Goal: Information Seeking & Learning: Learn about a topic

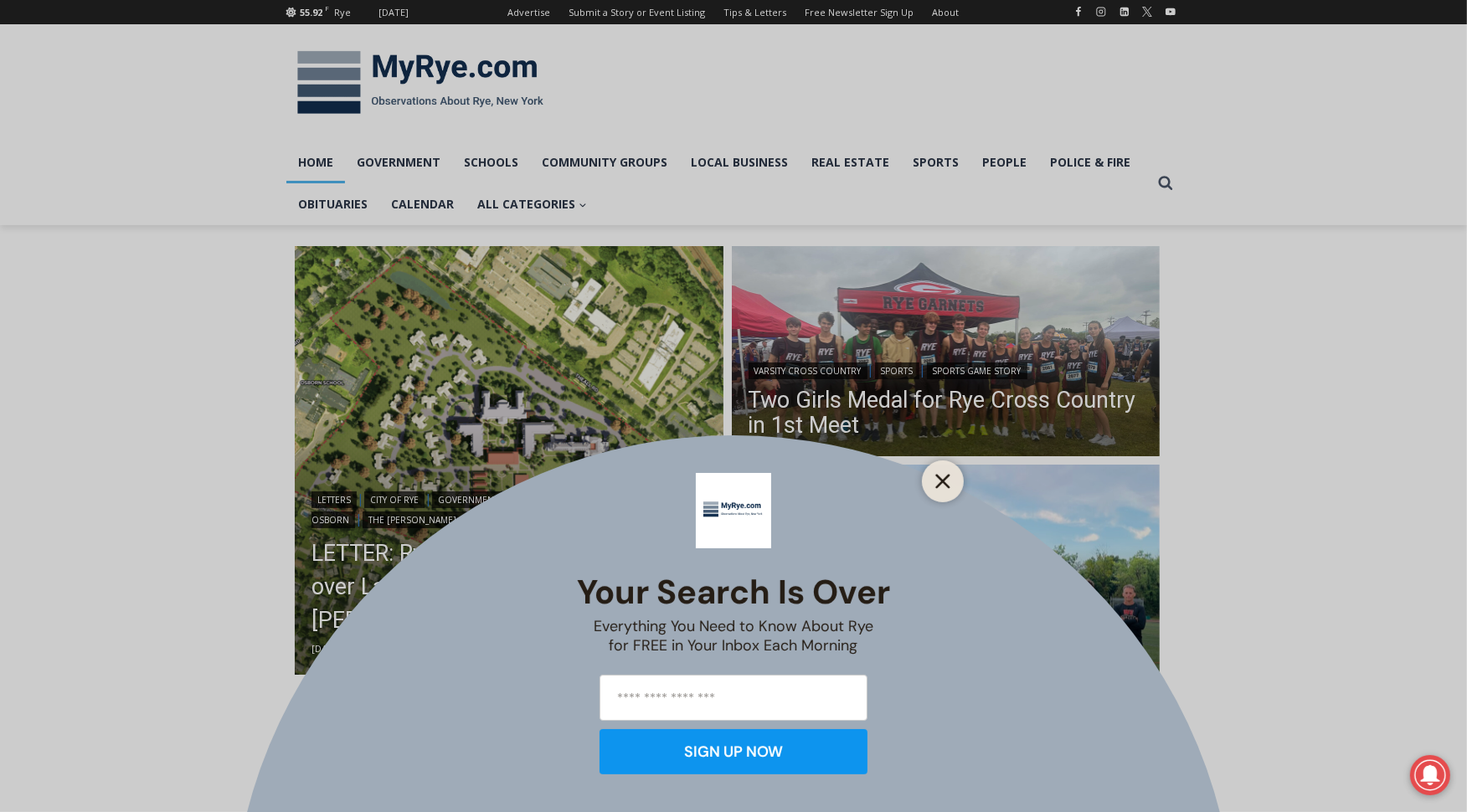
click at [944, 469] on button "Close" at bounding box center [944, 481] width 24 height 24
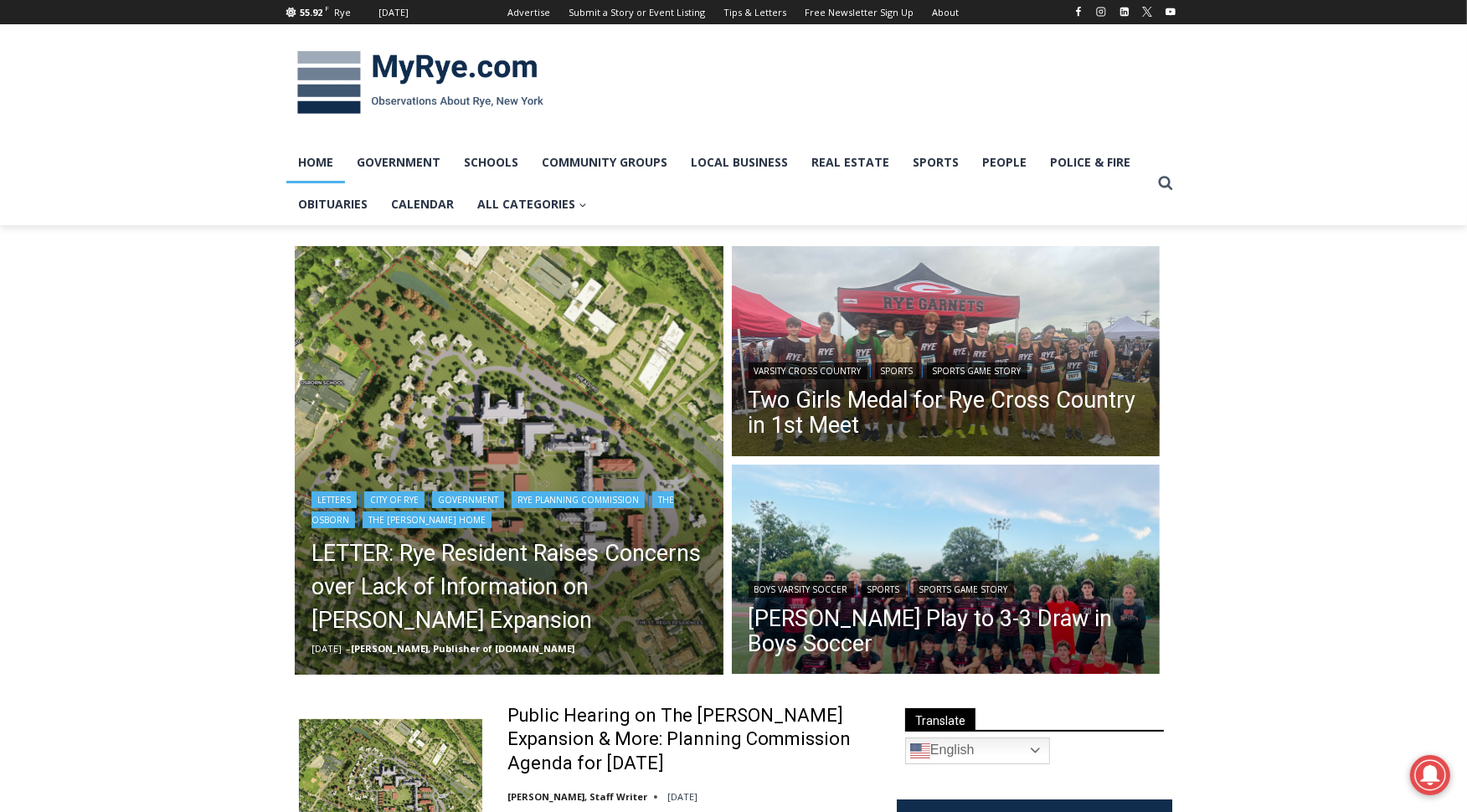
click at [467, 440] on img "Read More LETTER: Rye Resident Raises Concerns over Lack of Information on Osbo…" at bounding box center [509, 460] width 429 height 429
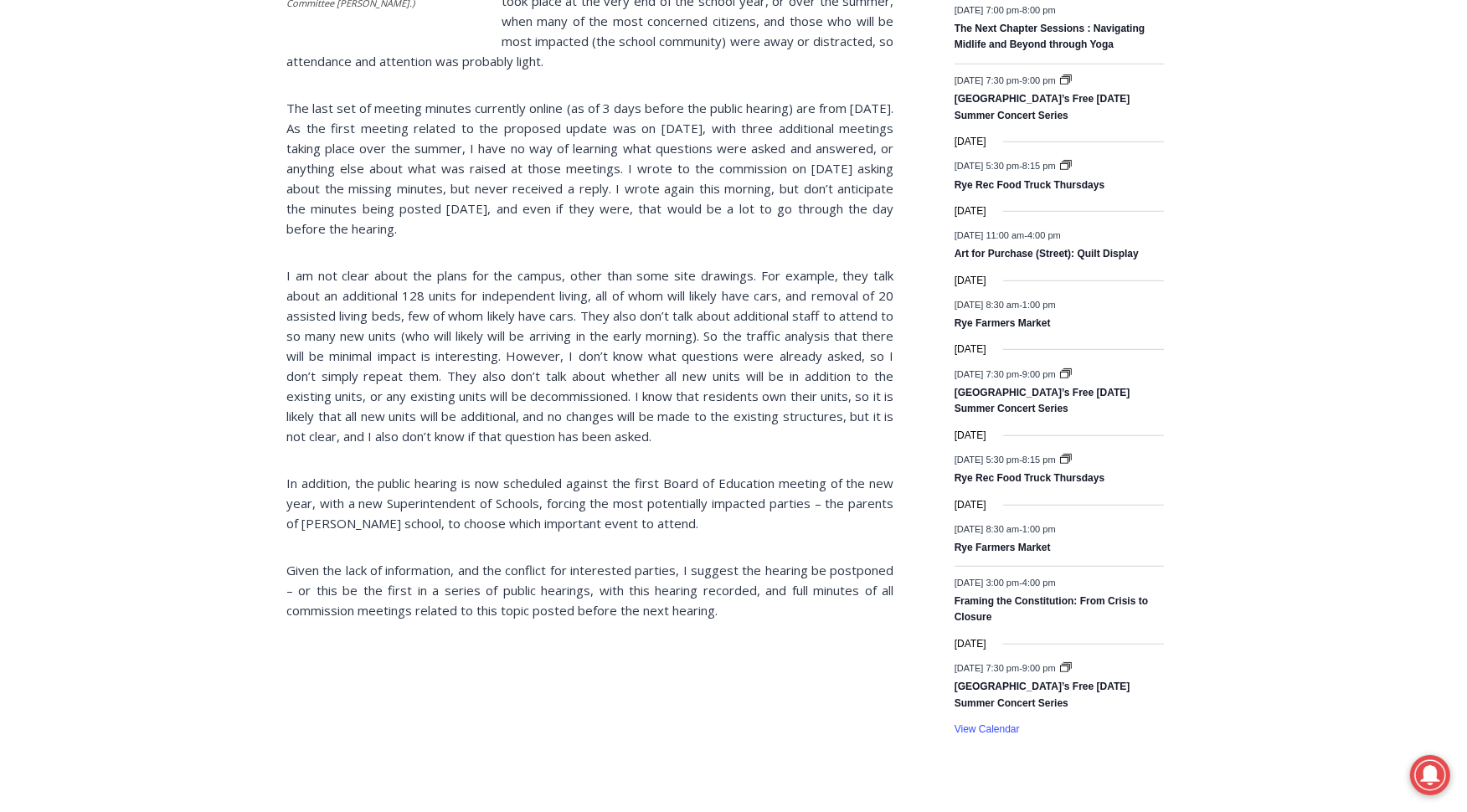
scroll to position [957, 0]
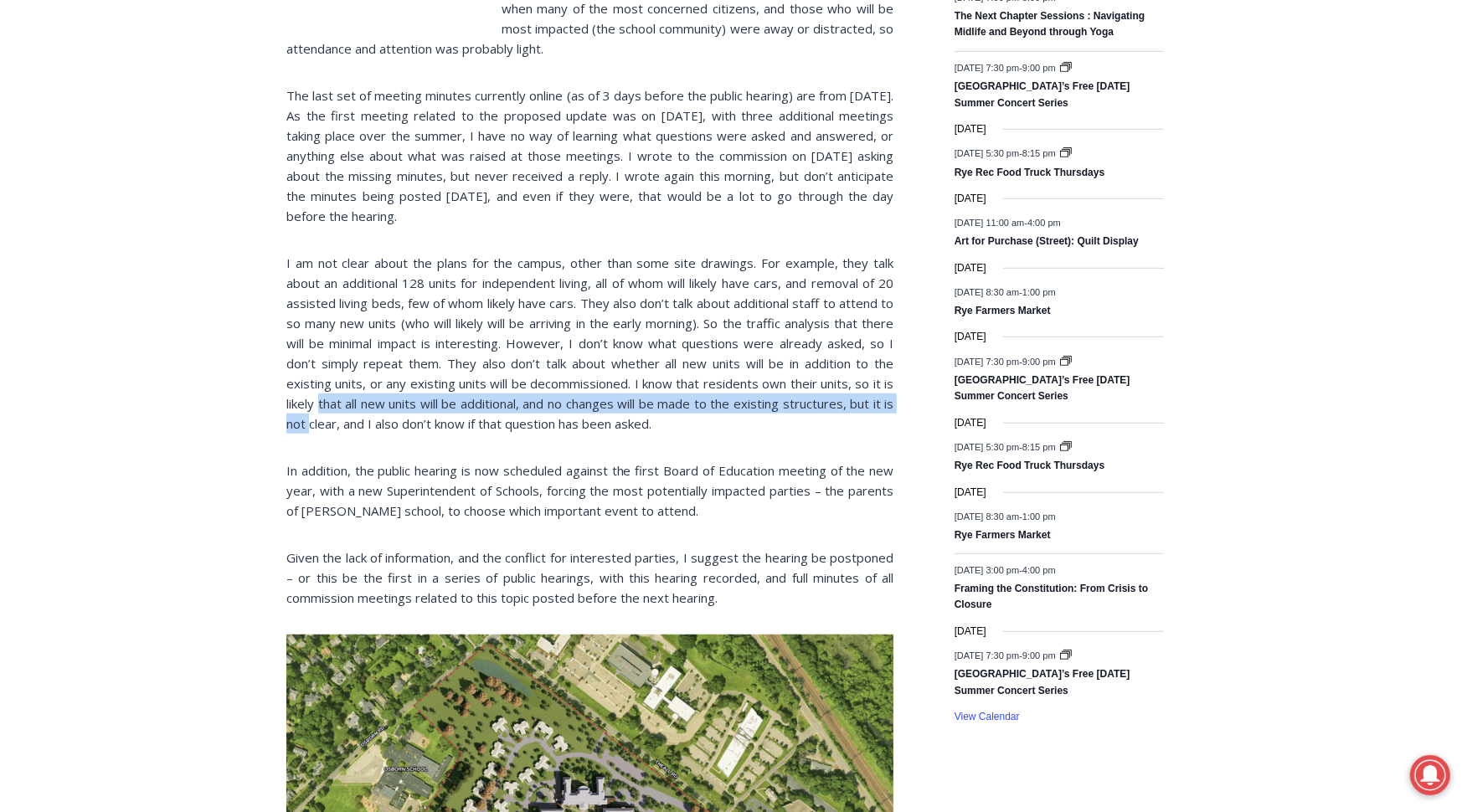
drag, startPoint x: 332, startPoint y: 375, endPoint x: 332, endPoint y: 393, distance: 18.0
click at [332, 393] on p "I am not clear about the plans for the campus, other than some site drawings. F…" at bounding box center [590, 343] width 607 height 181
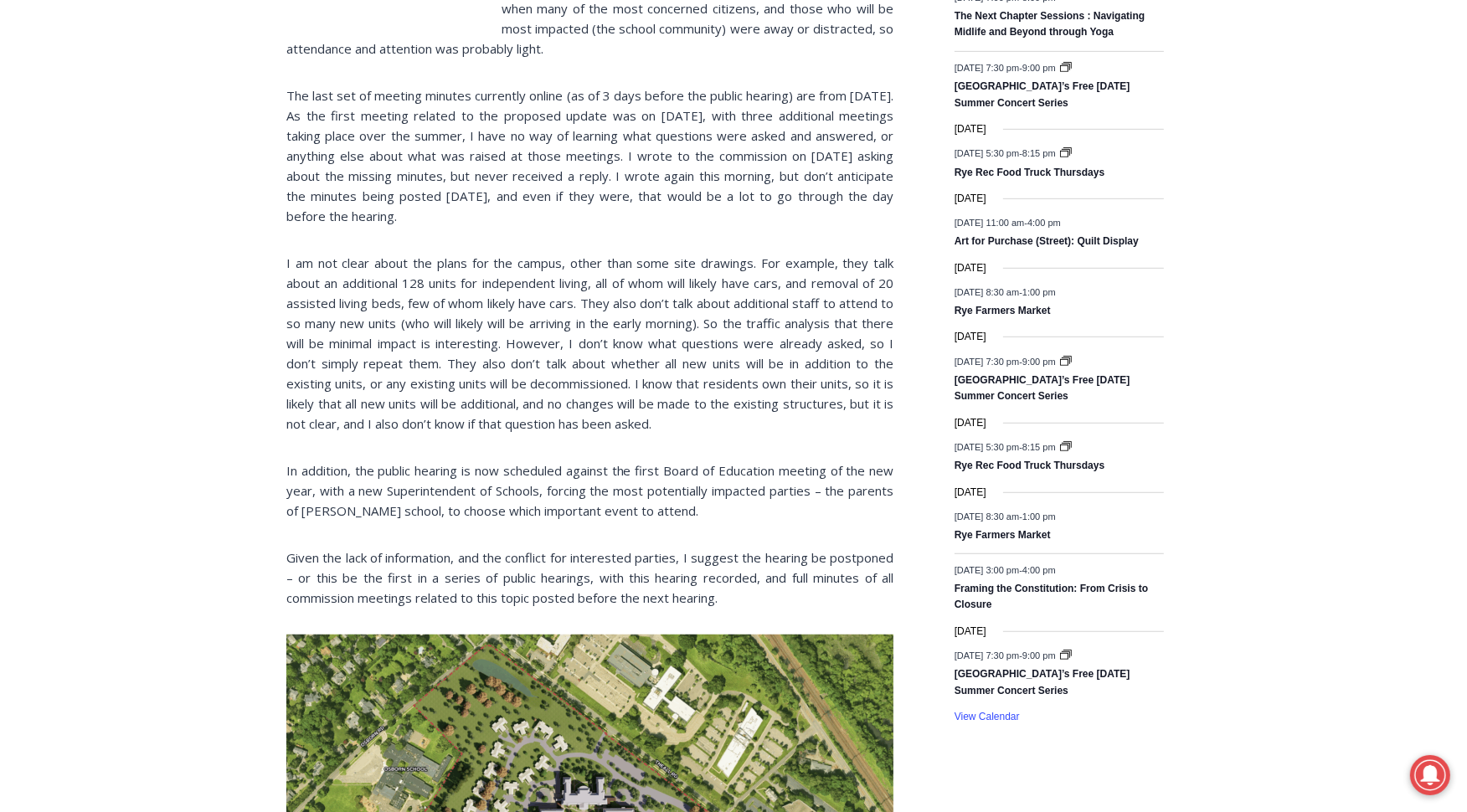
click at [322, 377] on p "I am not clear about the plans for the campus, other than some site drawings. F…" at bounding box center [590, 343] width 607 height 181
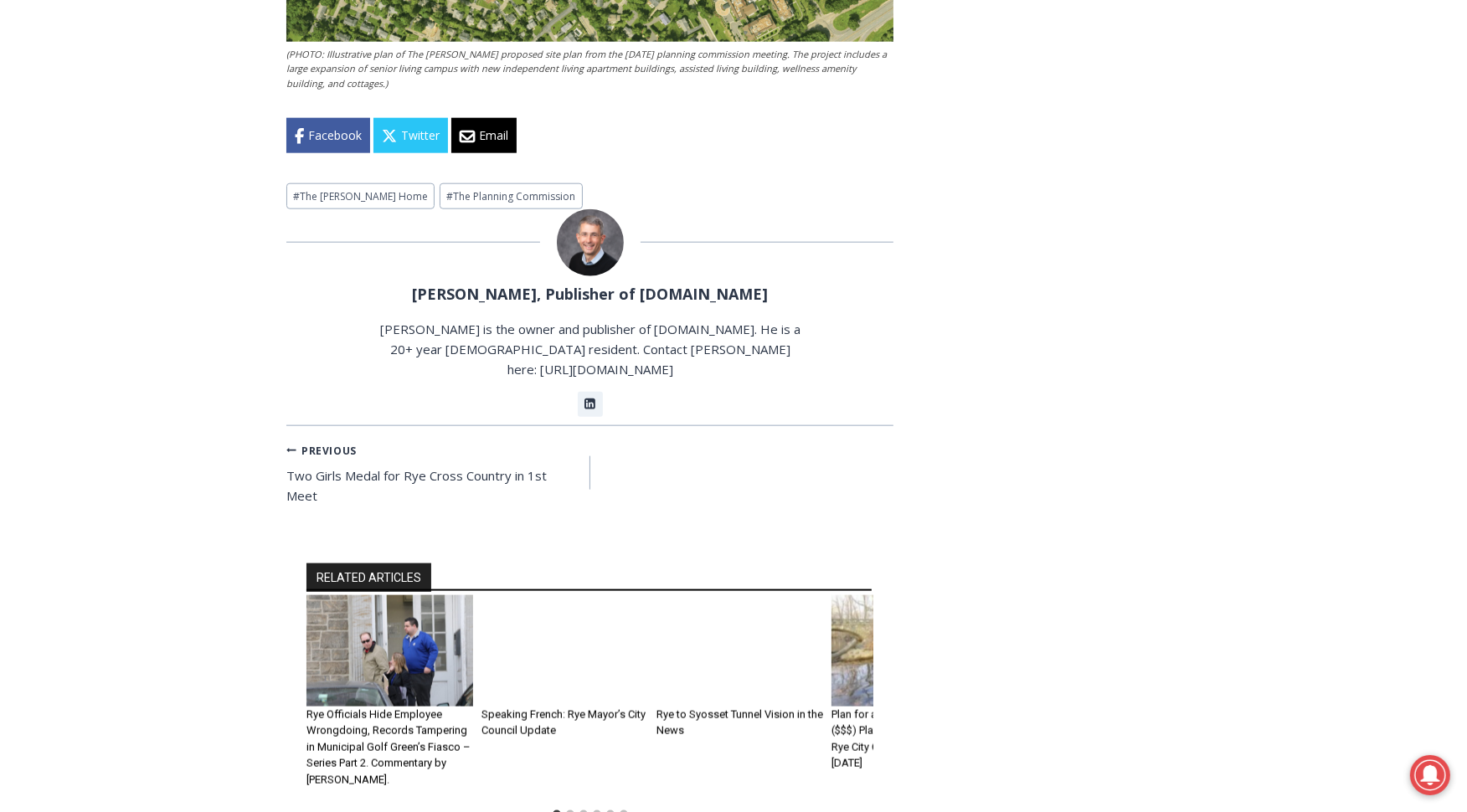
scroll to position [1973, 0]
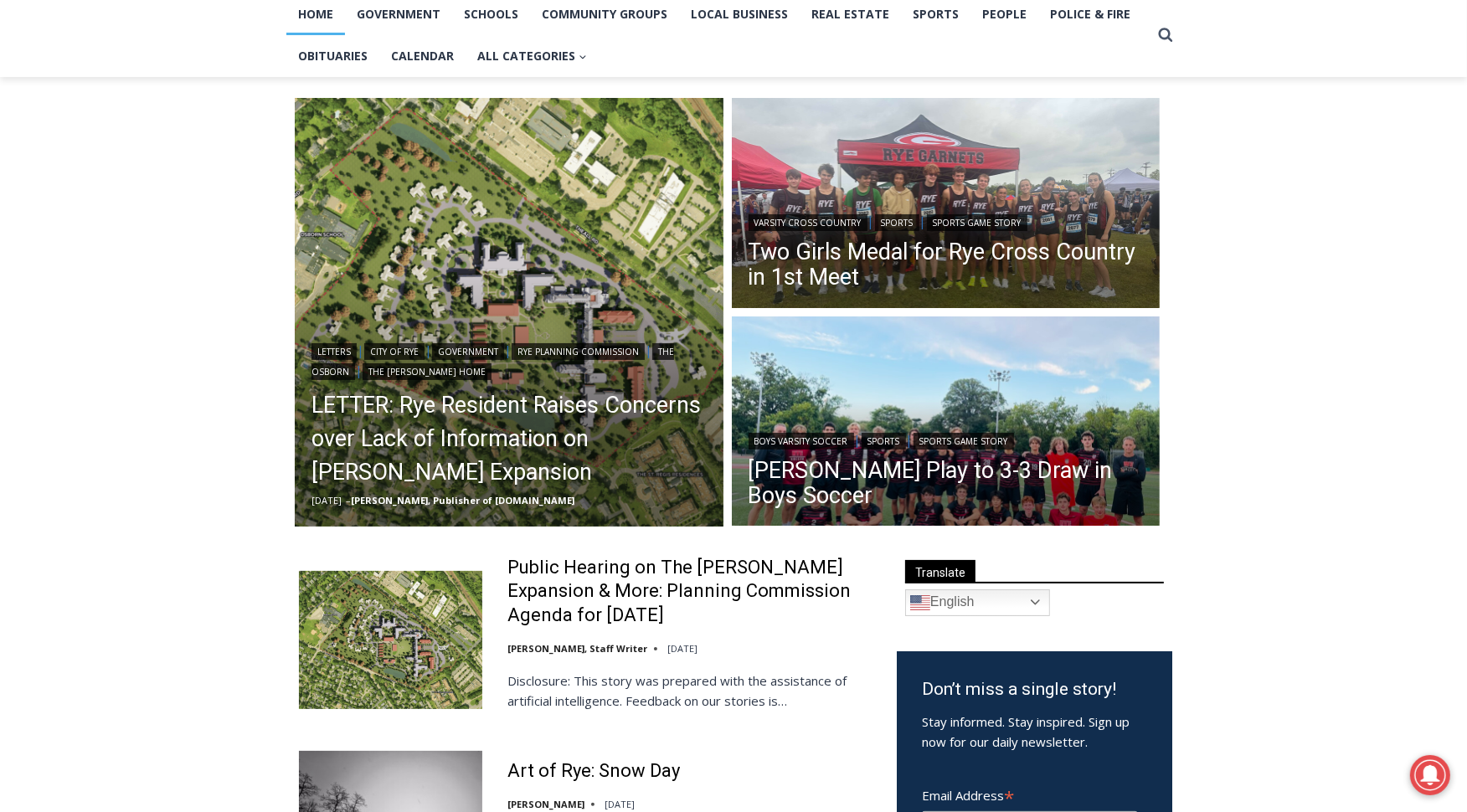
scroll to position [153, 0]
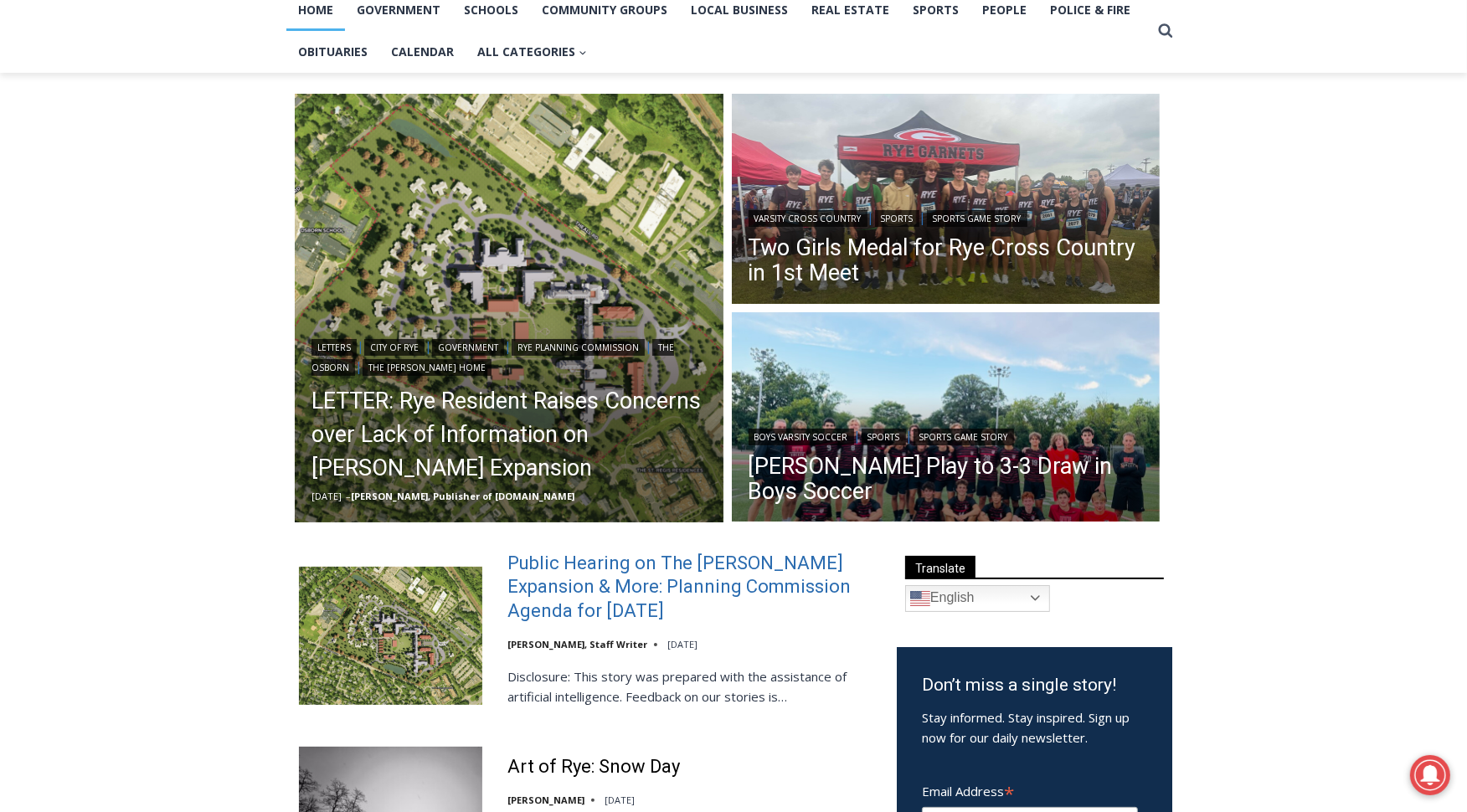
click at [580, 605] on link "Public Hearing on The [PERSON_NAME] Expansion & More: Planning Commission Agend…" at bounding box center [690, 588] width 367 height 72
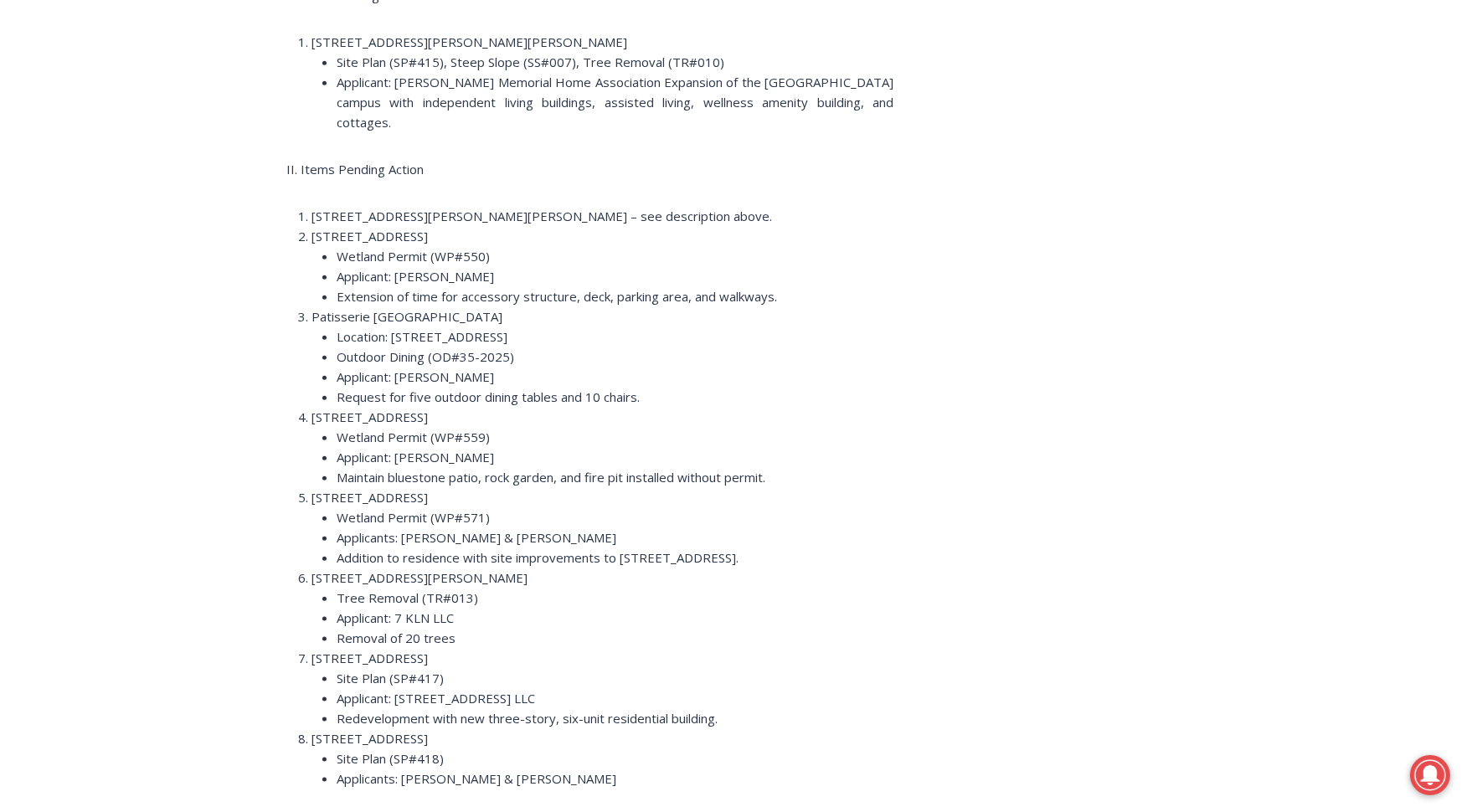
scroll to position [1903, 0]
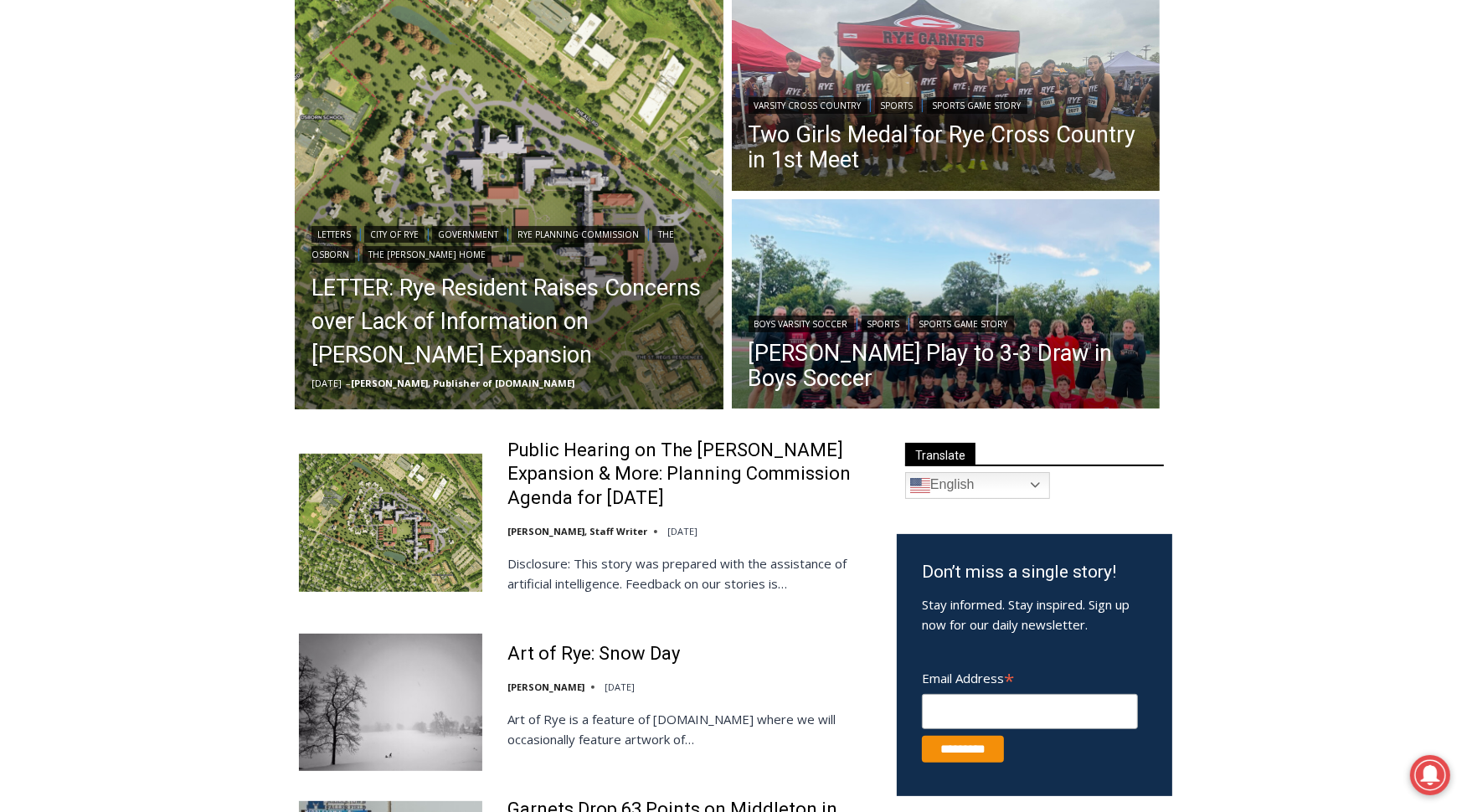
scroll to position [451, 0]
